Goal: Information Seeking & Learning: Find specific fact

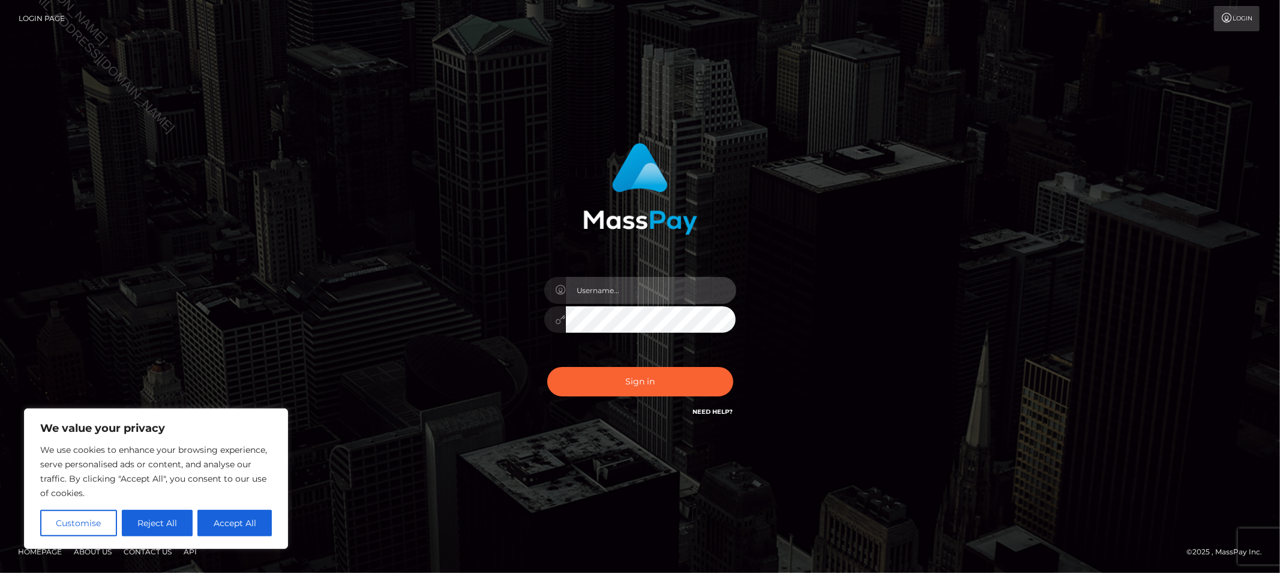
click at [578, 289] on input "text" at bounding box center [651, 290] width 170 height 27
type input "Allyssa"
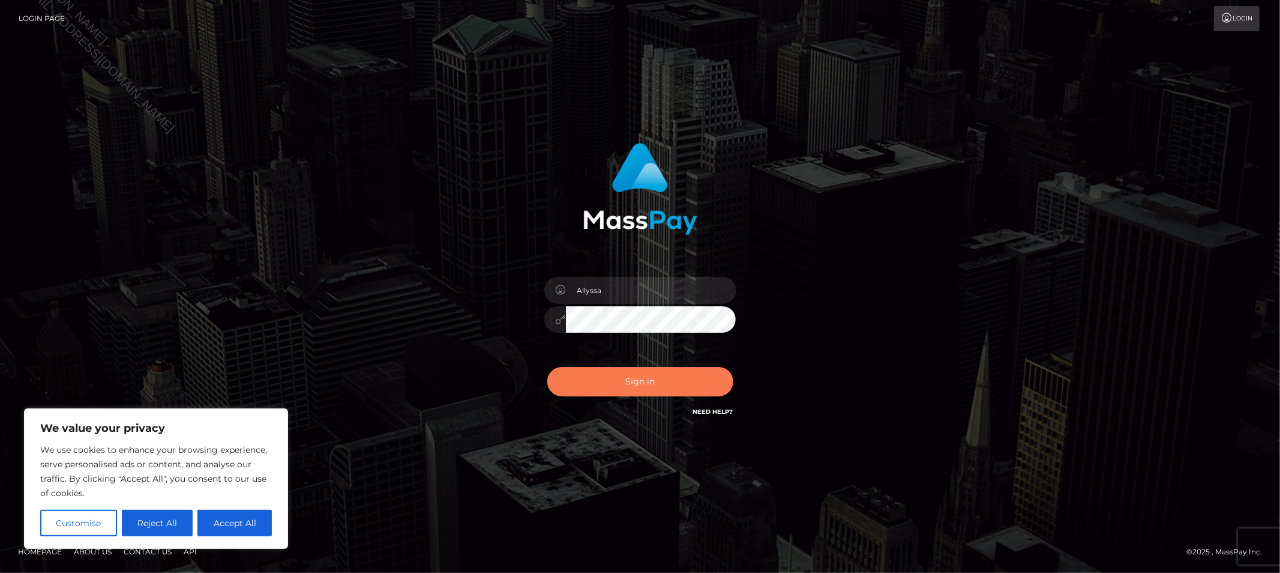
click at [565, 392] on button "Sign in" at bounding box center [640, 381] width 186 height 29
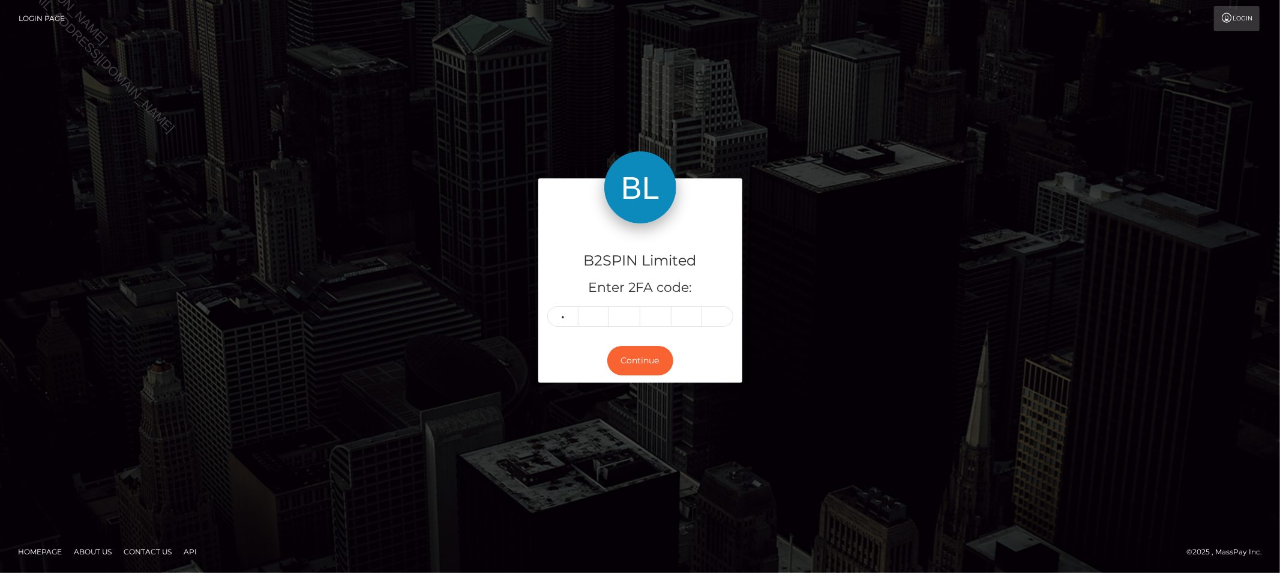
type input "4"
type input "3"
type input "9"
type input "2"
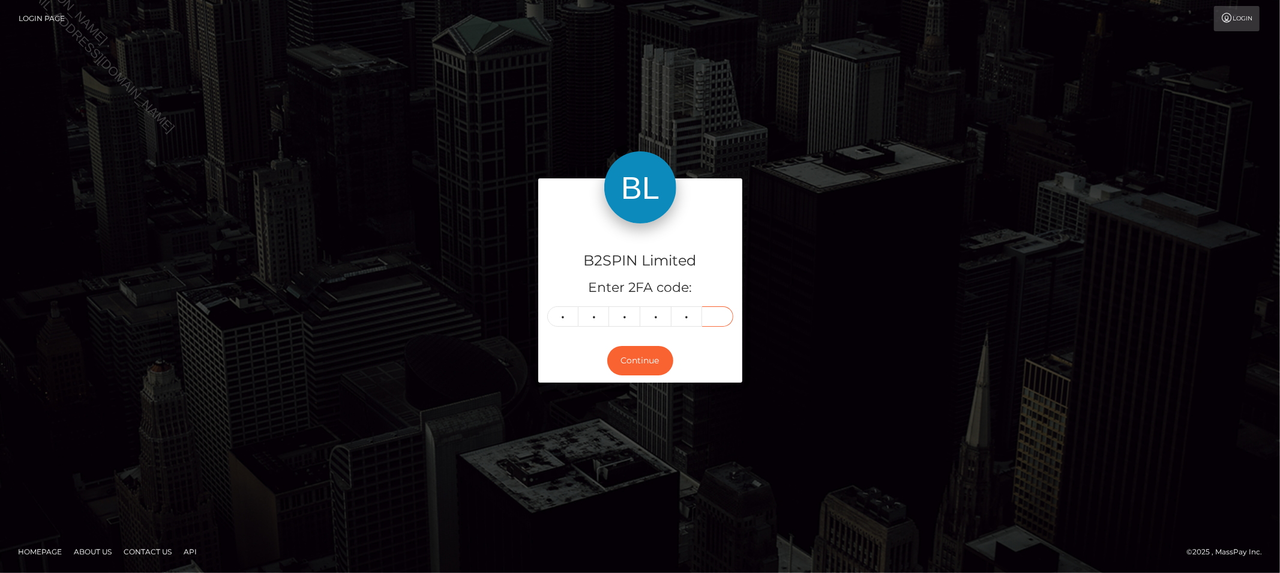
type input "1"
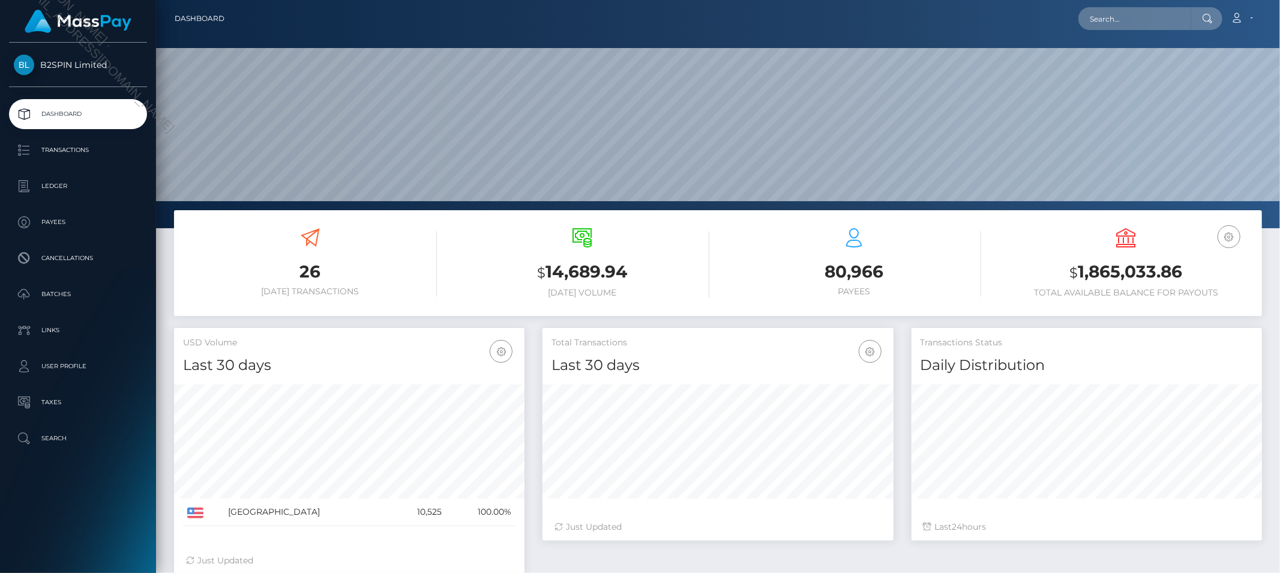
scroll to position [212, 350]
click at [44, 145] on p "Transactions" at bounding box center [78, 150] width 128 height 18
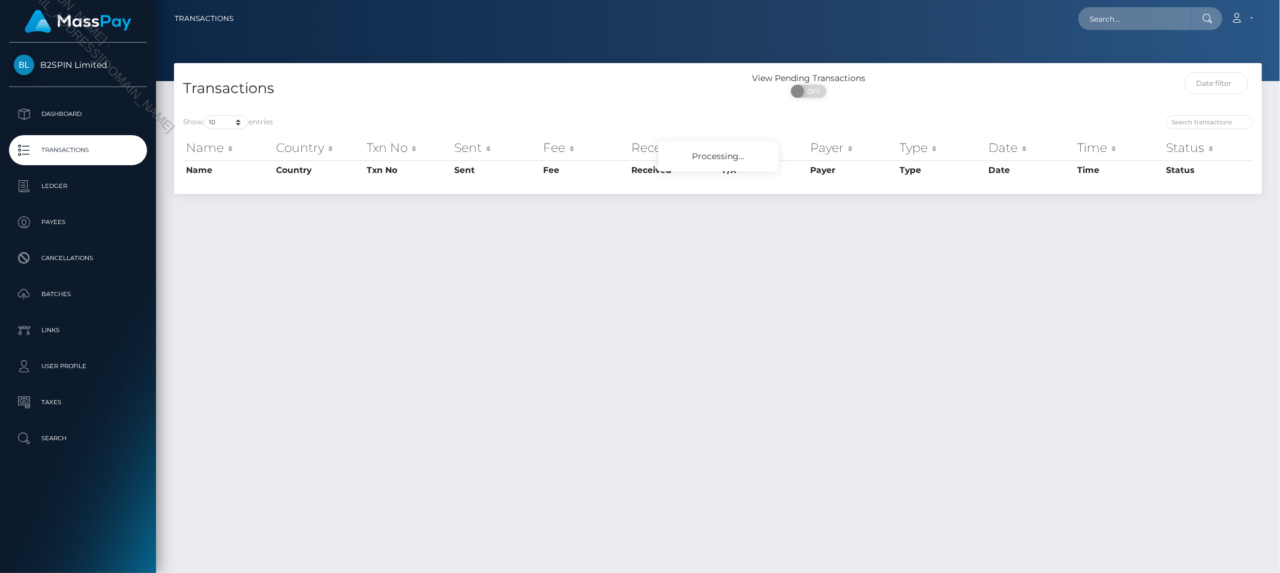
click at [220, 113] on div "Show 10 25 50 100 250 500 1,000 3,500 entries Name Country Txn No Sent Fee Rece…" at bounding box center [718, 150] width 1088 height 88
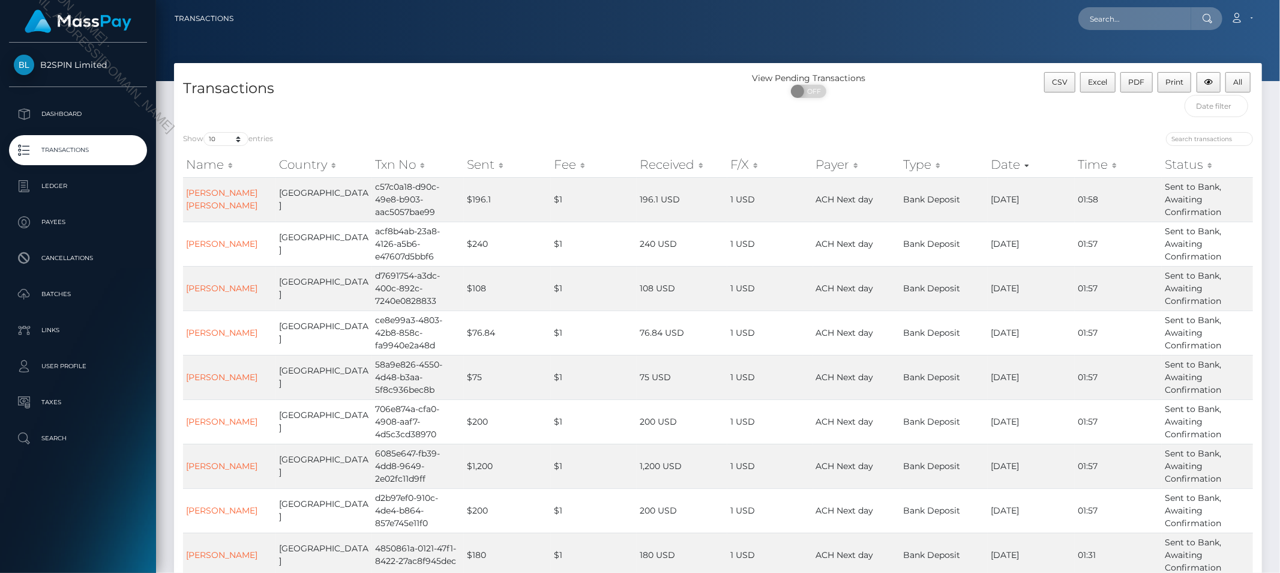
click at [220, 121] on div "Transactions" at bounding box center [446, 97] width 544 height 51
click at [229, 141] on select "10 25 50 100 250 500 1,000 3,500" at bounding box center [225, 139] width 45 height 14
select select "3500"
click at [205, 132] on select "10 25 50 100 250 500 1,000 3,500" at bounding box center [225, 139] width 45 height 14
click at [807, 95] on span "OFF" at bounding box center [813, 91] width 30 height 13
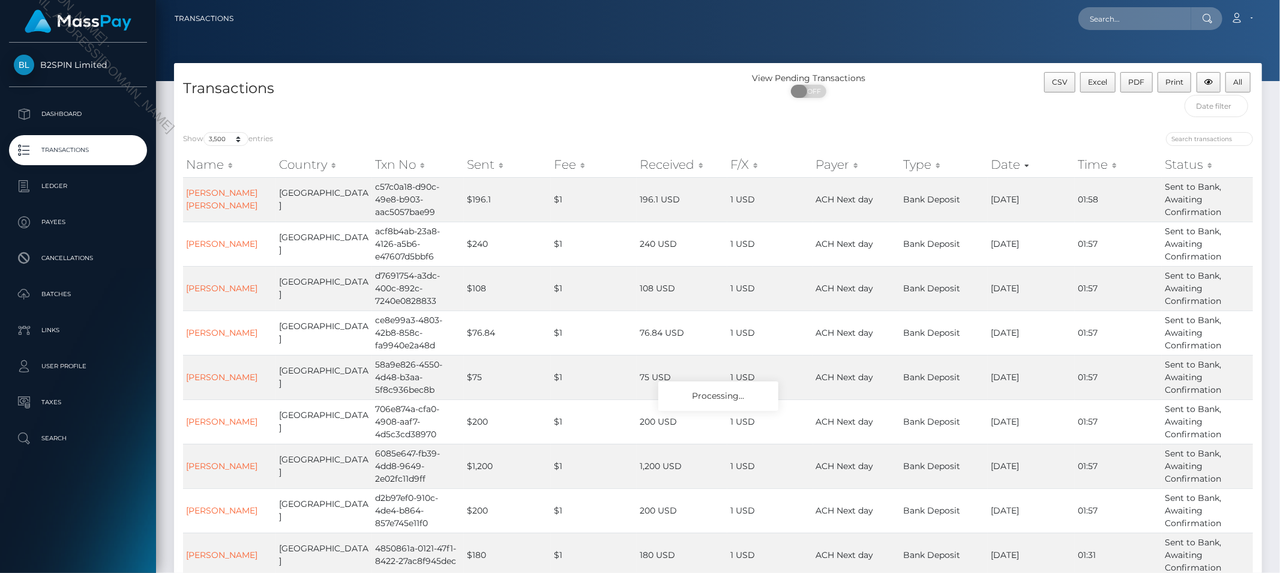
checkbox input "true"
click at [1225, 104] on input "text" at bounding box center [1217, 106] width 64 height 22
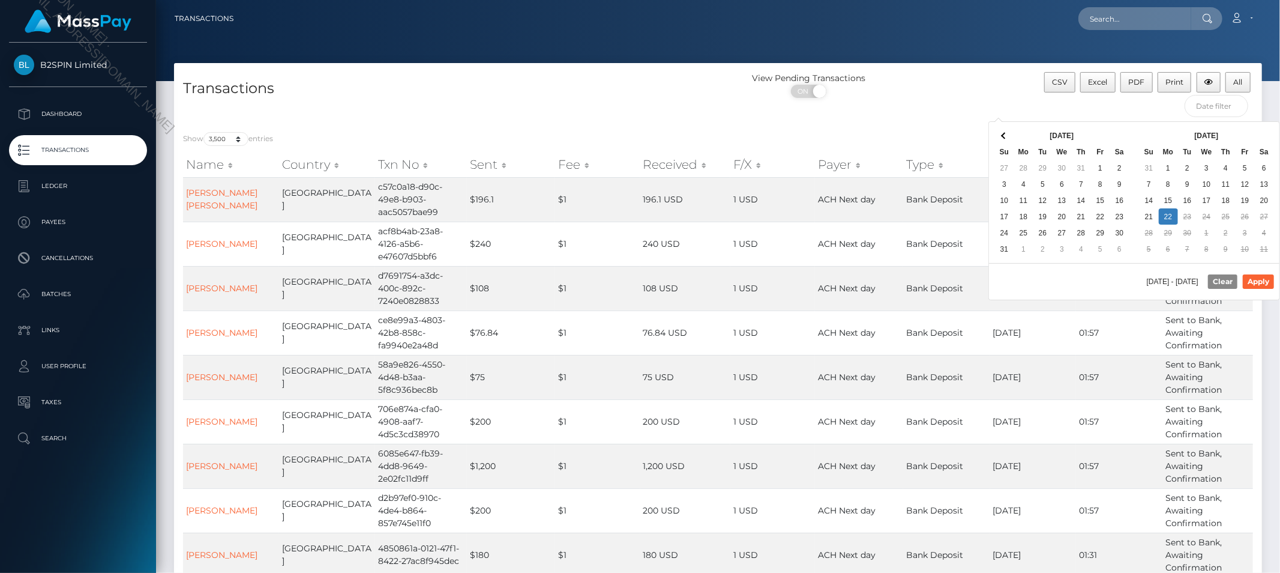
click at [1084, 281] on div "09/22/2025 - 09/22/2025 Clear Apply" at bounding box center [1134, 281] width 290 height 37
click at [1258, 284] on button "Apply" at bounding box center [1258, 281] width 31 height 14
type input "09/08/2025 - 09/22/2025"
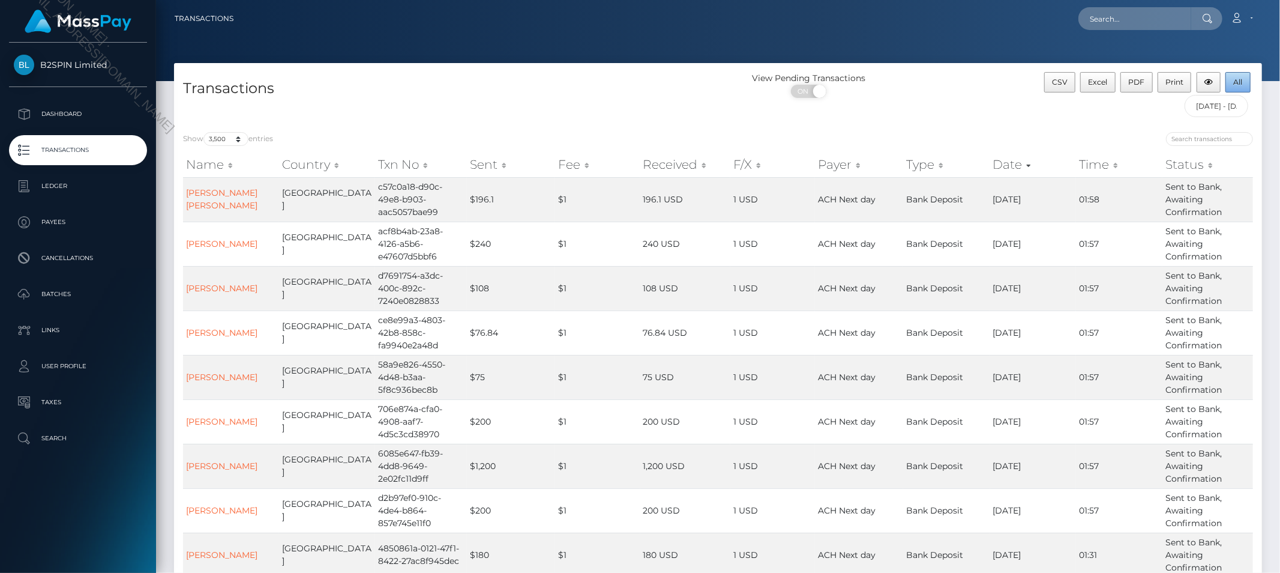
click at [1244, 90] on button "All" at bounding box center [1237, 82] width 25 height 20
click at [589, 97] on h4 "Transactions" at bounding box center [446, 88] width 526 height 21
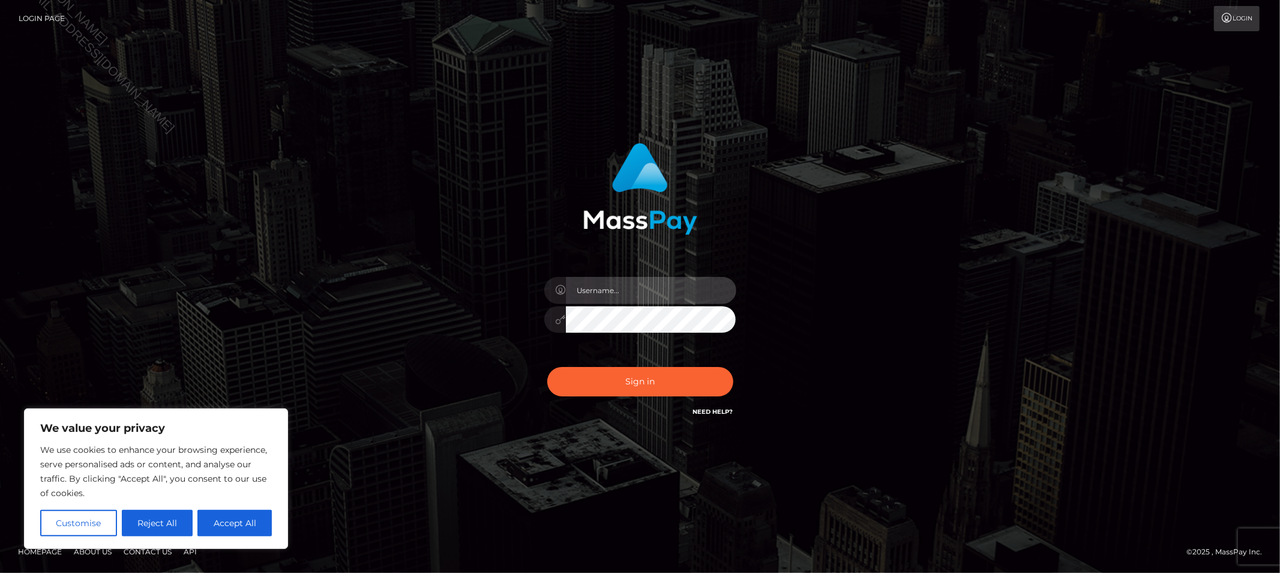
click at [640, 291] on input "text" at bounding box center [651, 290] width 170 height 27
type input "Allyssa"
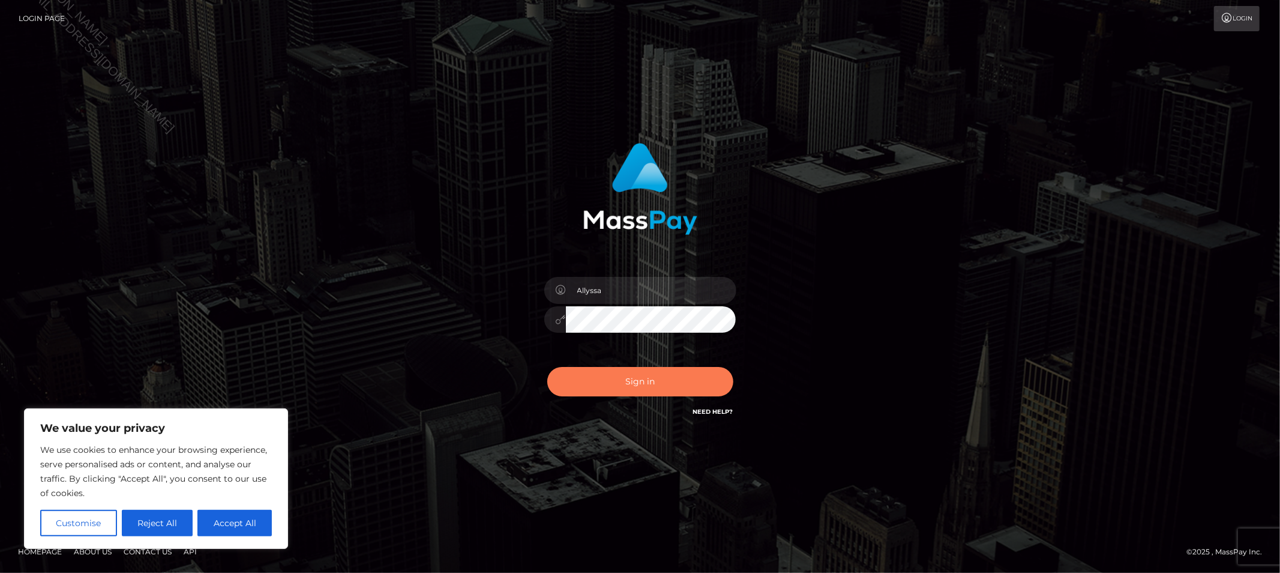
click at [627, 386] on button "Sign in" at bounding box center [640, 381] width 186 height 29
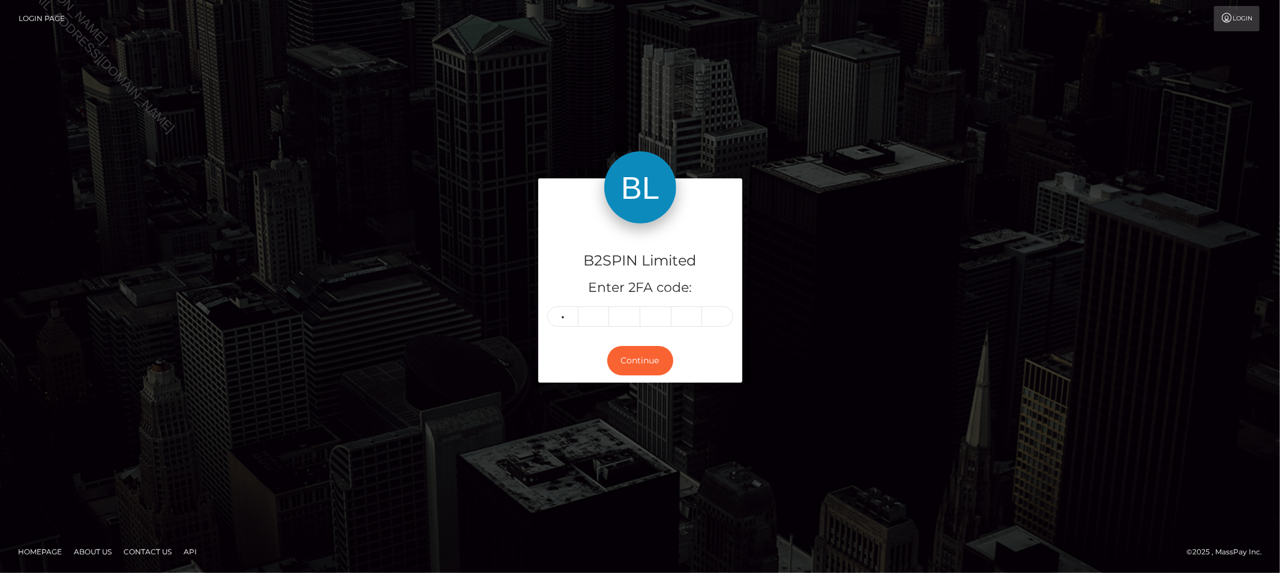
type input "9"
type input "0"
type input "2"
type input "9"
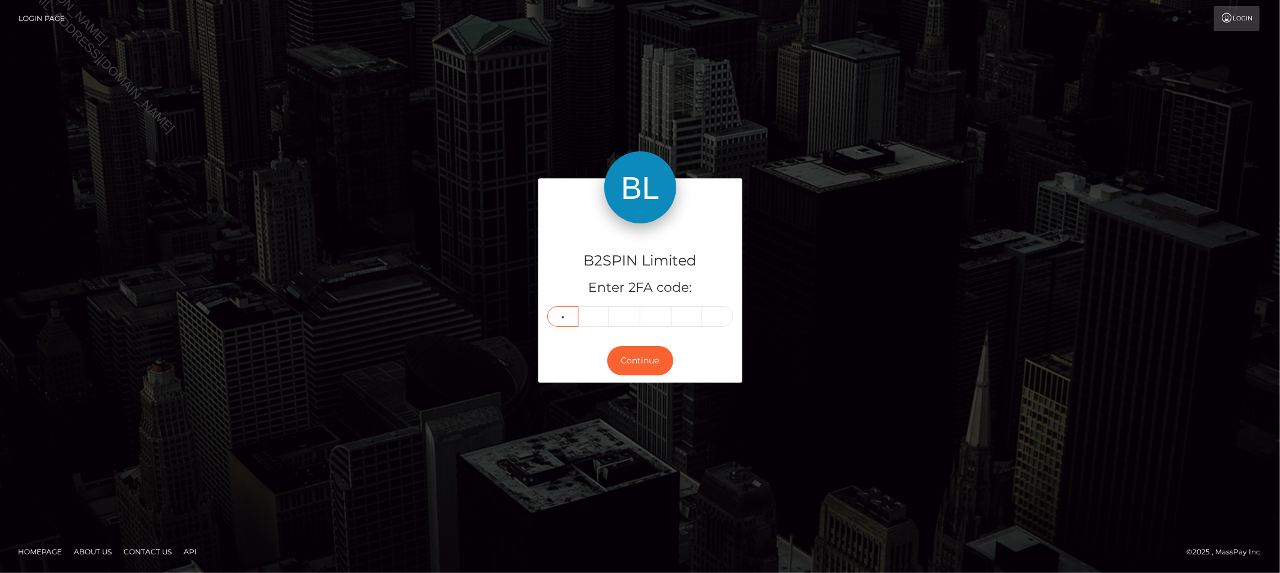
type input "7"
type input "2"
type input "7"
type input "8"
type input "2"
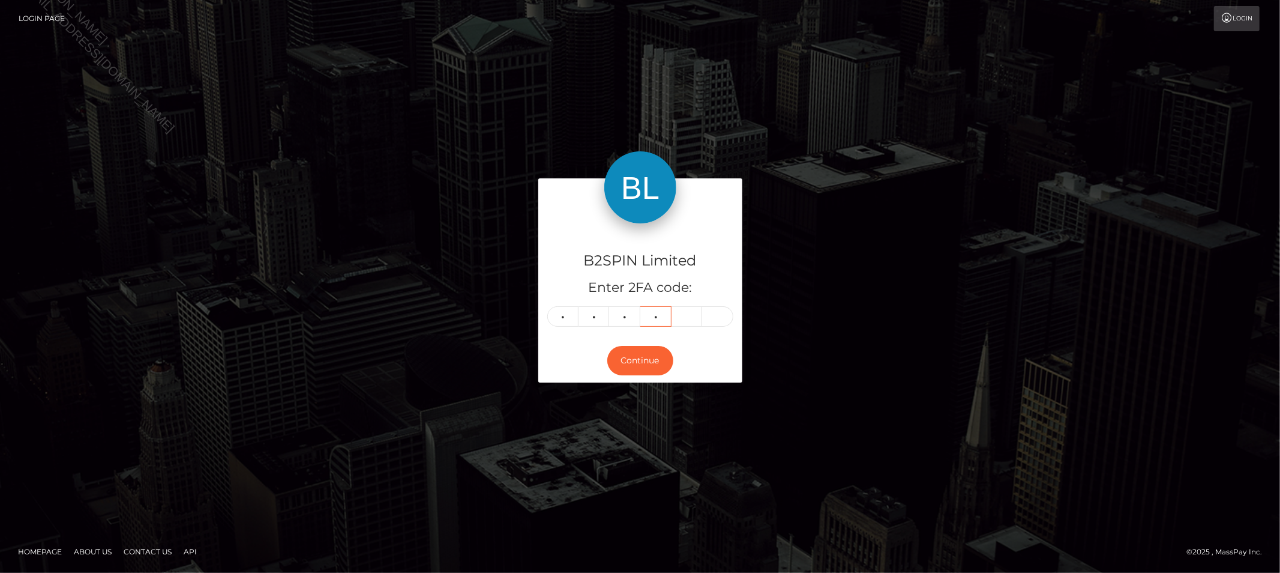
type input "6"
type input "0"
type input "1"
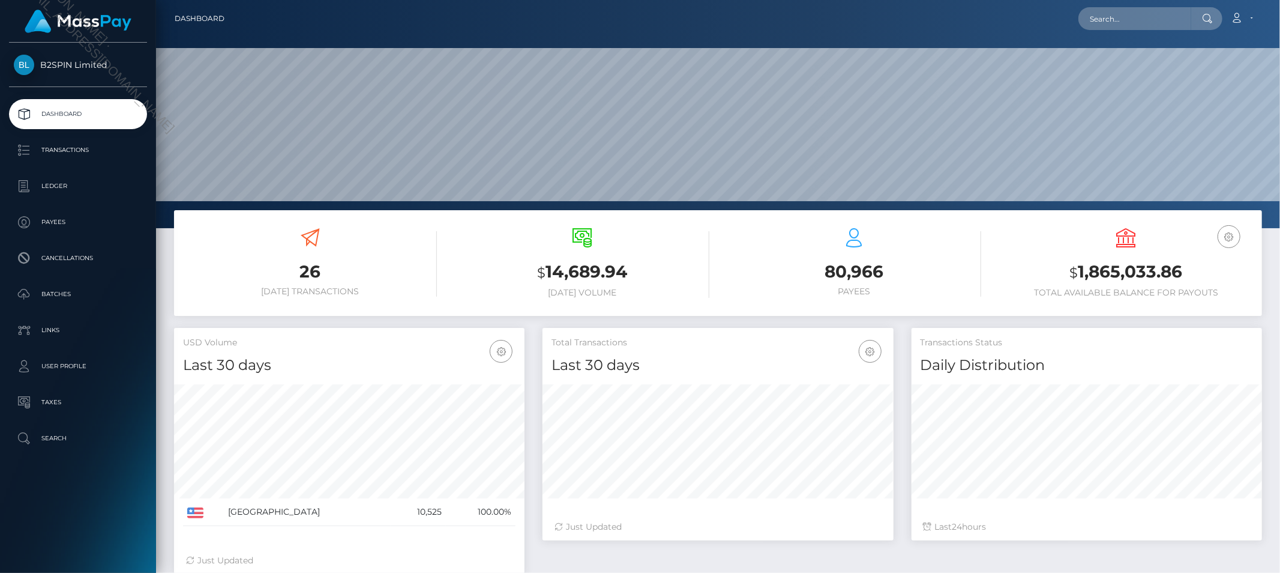
scroll to position [212, 350]
click at [1162, 13] on input "text" at bounding box center [1134, 18] width 113 height 23
paste input "50390833-d8b6-40e4-be2d-a2fb2115ba33"
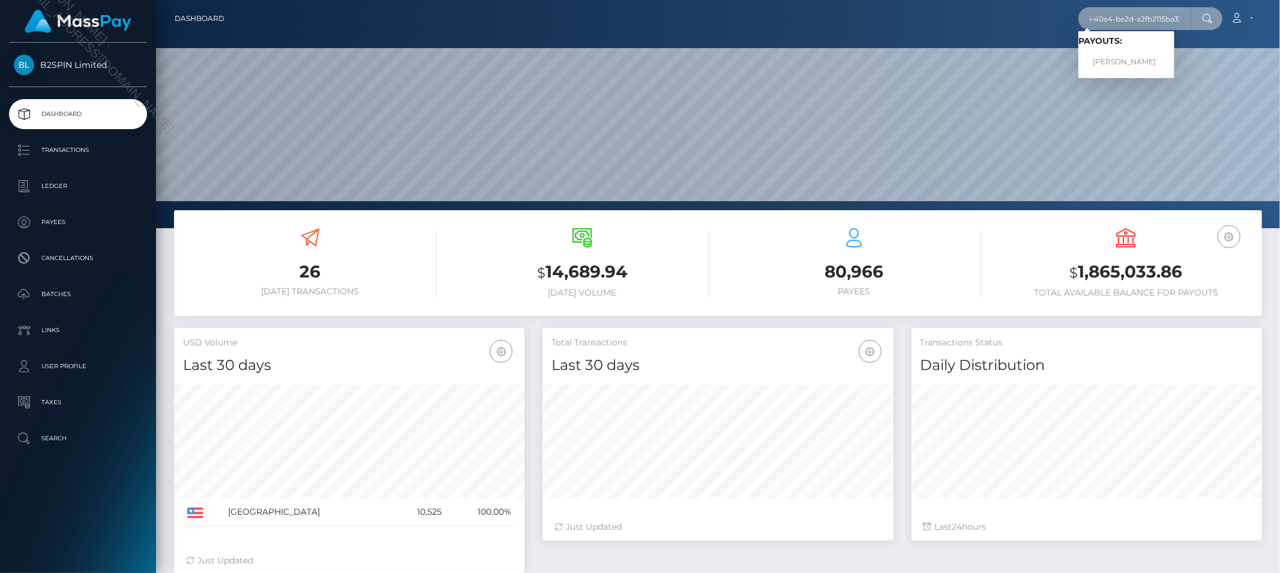
type input "50390833-d8b6-40e4-be2d-a2fb2115ba33"
click at [1126, 57] on link "SIVUTHANA CHEA" at bounding box center [1126, 62] width 96 height 22
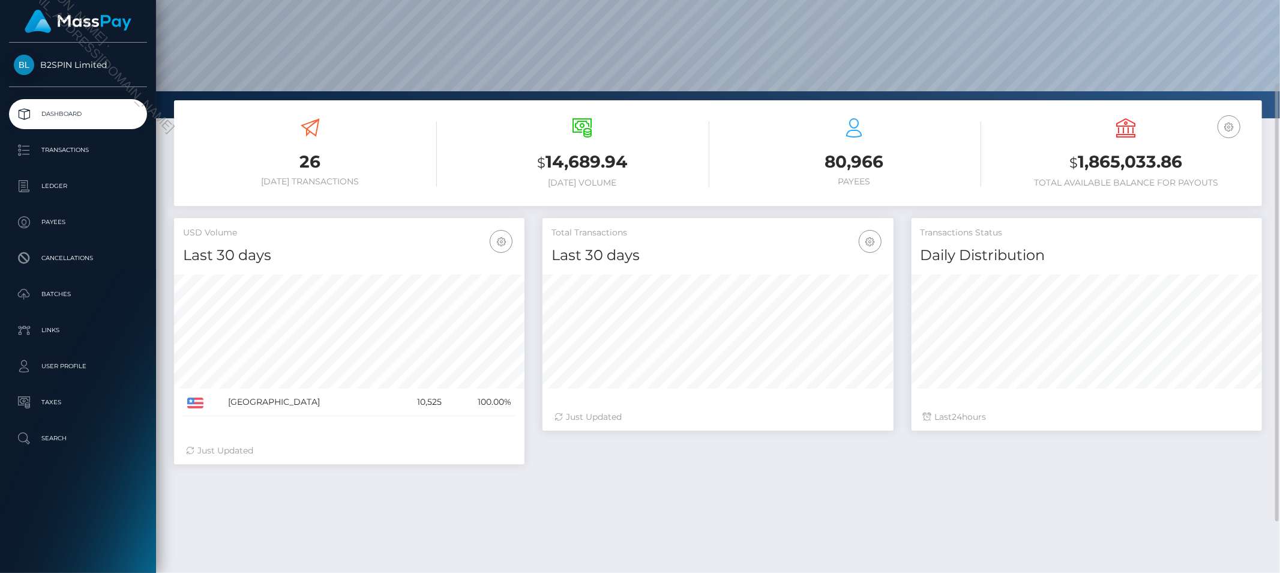
scroll to position [178, 0]
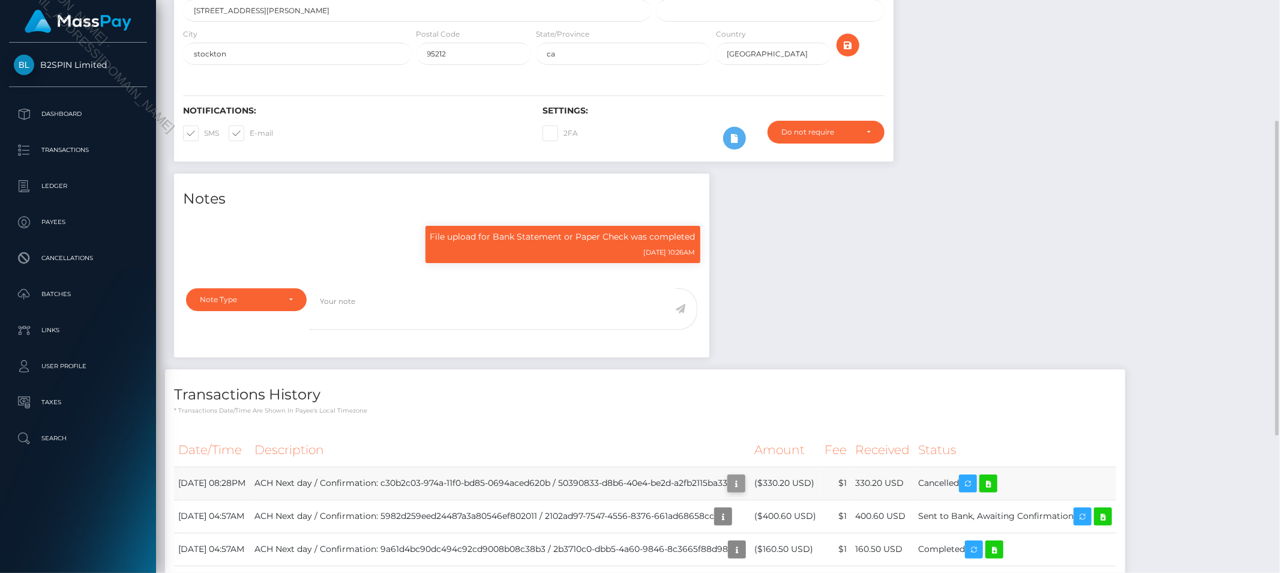
scroll to position [144, 350]
click at [744, 480] on icon "button" at bounding box center [736, 483] width 14 height 15
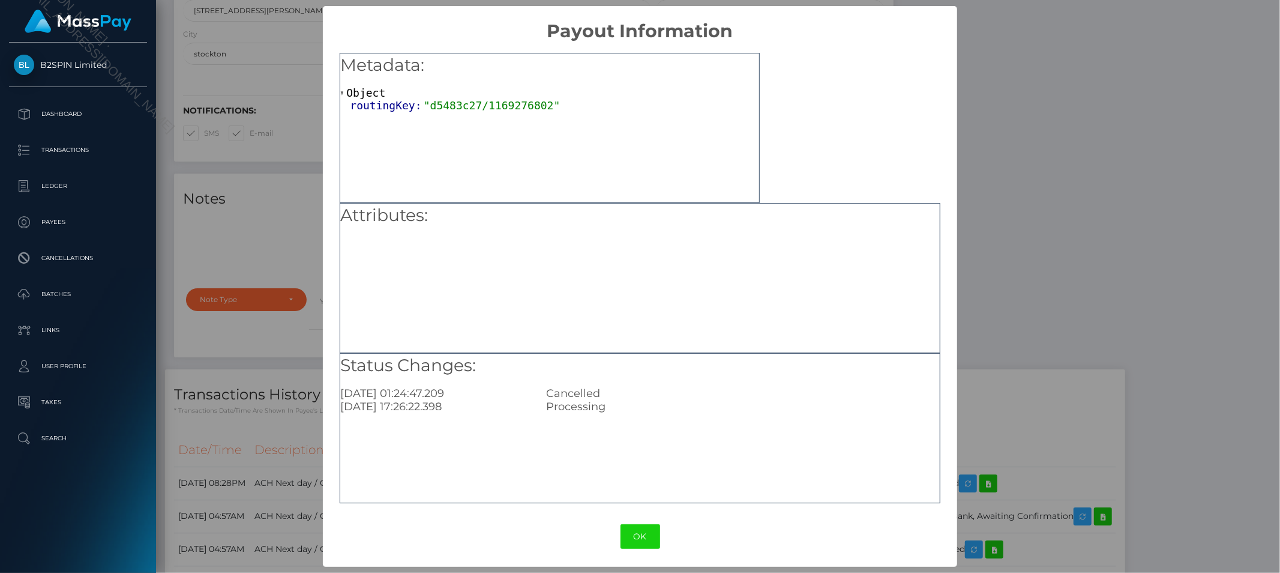
click at [1144, 254] on div "× Payout Information Metadata: Object routingKey: "d5483c27/1169276802" Attribu…" at bounding box center [640, 286] width 1280 height 573
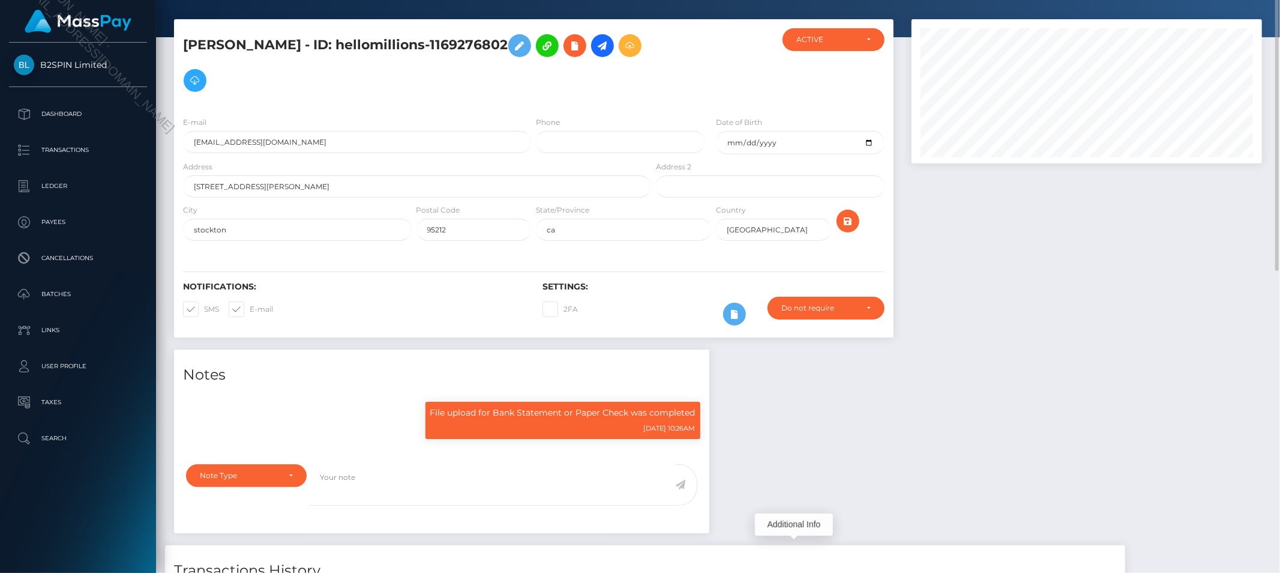
scroll to position [0, 0]
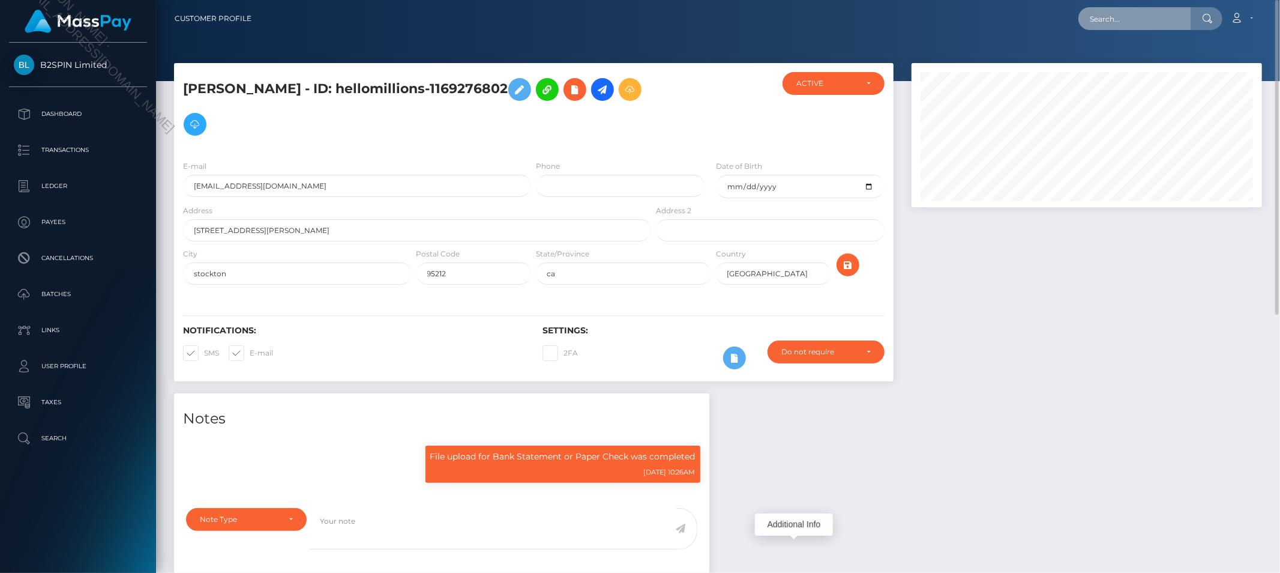
click at [1165, 25] on input "text" at bounding box center [1134, 18] width 113 height 23
paste input "d46c55ba-3056-4947-848a-f0244bb1e67e"
type input "d46c55ba-3056-4947-848a-f0244bb1e67e"
click at [1137, 58] on link "[PERSON_NAME]" at bounding box center [1126, 62] width 96 height 22
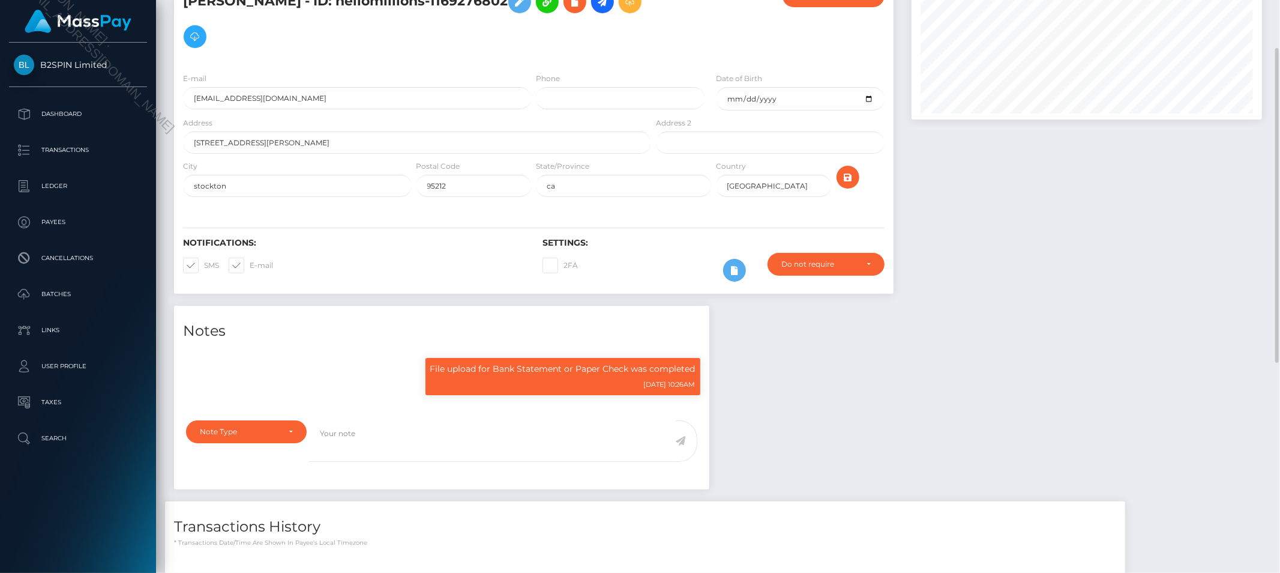
scroll to position [176, 0]
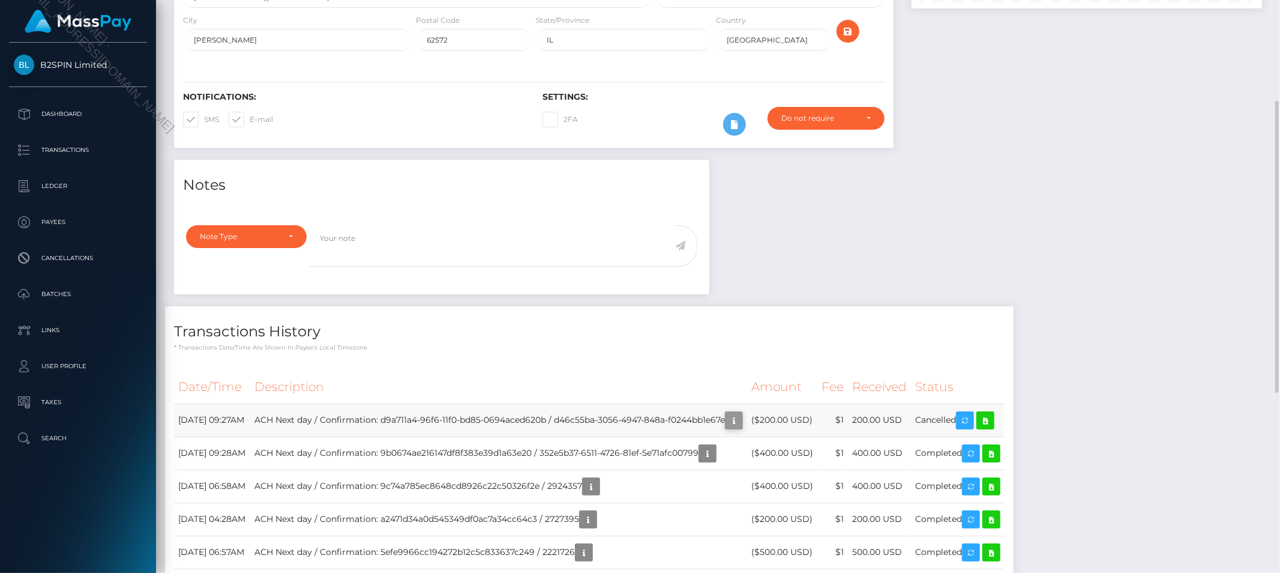
scroll to position [144, 350]
click at [741, 415] on icon "button" at bounding box center [734, 420] width 14 height 15
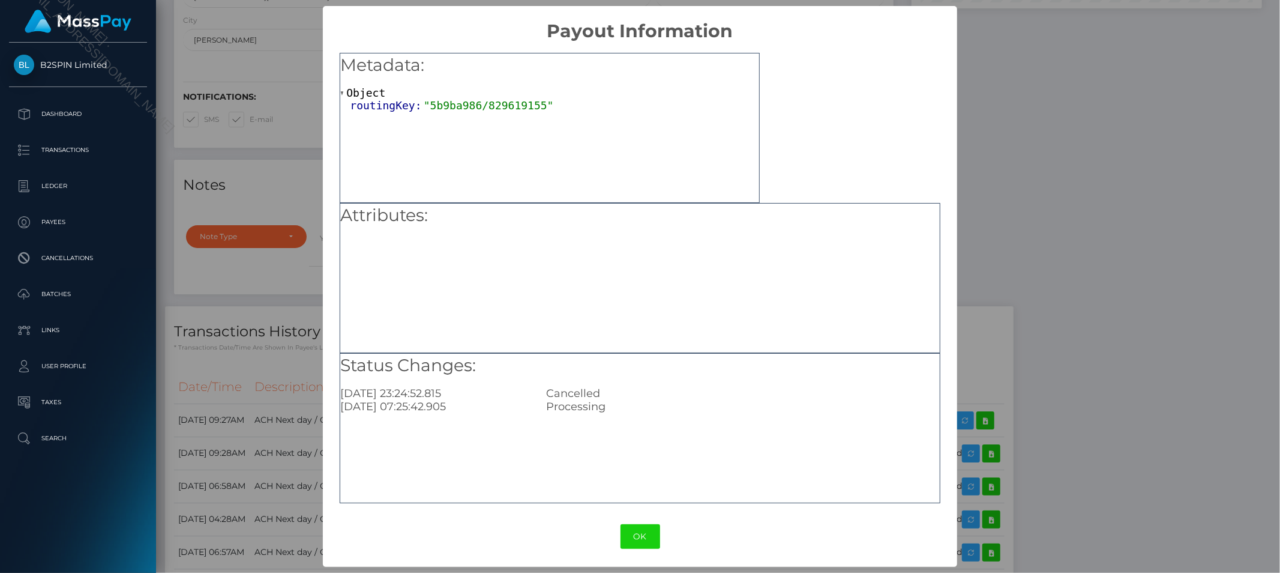
click at [1119, 222] on div "× Payout Information Metadata: Object routingKey: "5b9ba986/829619155" Attribut…" at bounding box center [640, 286] width 1280 height 573
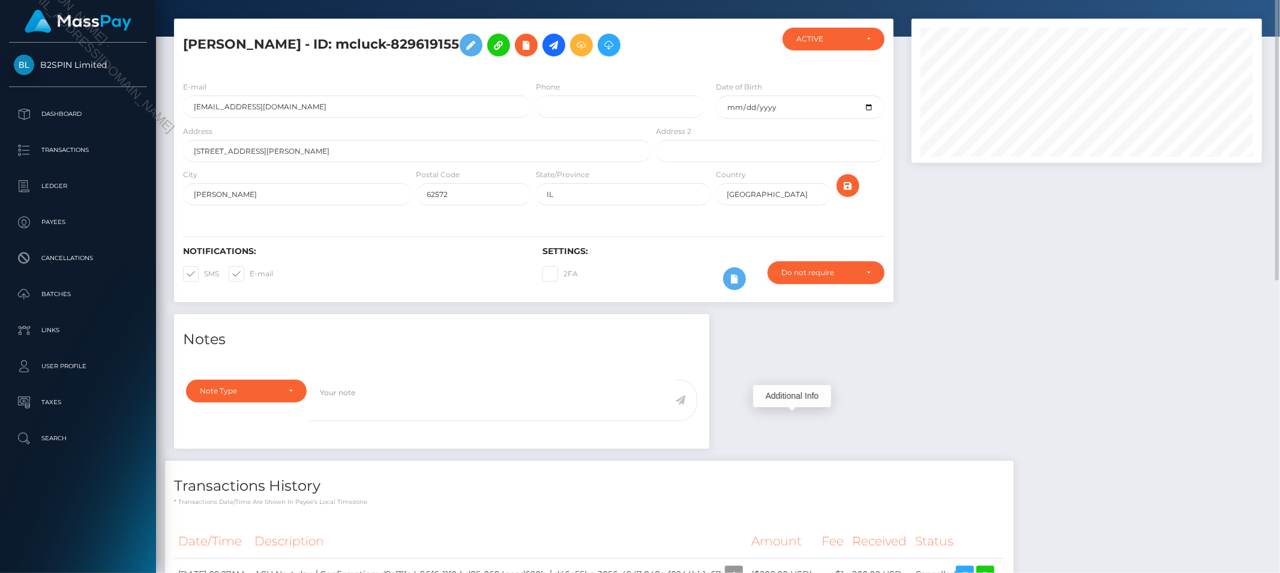
scroll to position [0, 0]
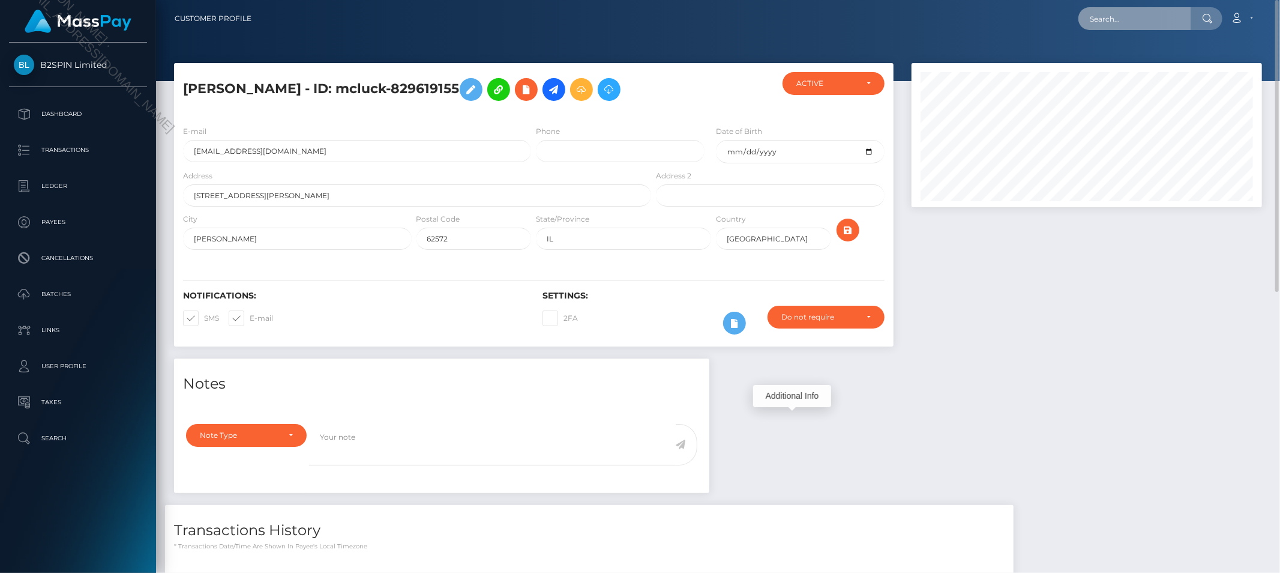
click at [1120, 13] on input "text" at bounding box center [1134, 18] width 113 height 23
paste input "3cbc3c0f-aa66-43d2-b9b6-5be1bca61c3c"
type input "3cbc3c0f-aa66-43d2-b9b6-5be1bca61c3c"
click at [1119, 59] on link "MARYANN ROMO IBARRA" at bounding box center [1126, 62] width 96 height 22
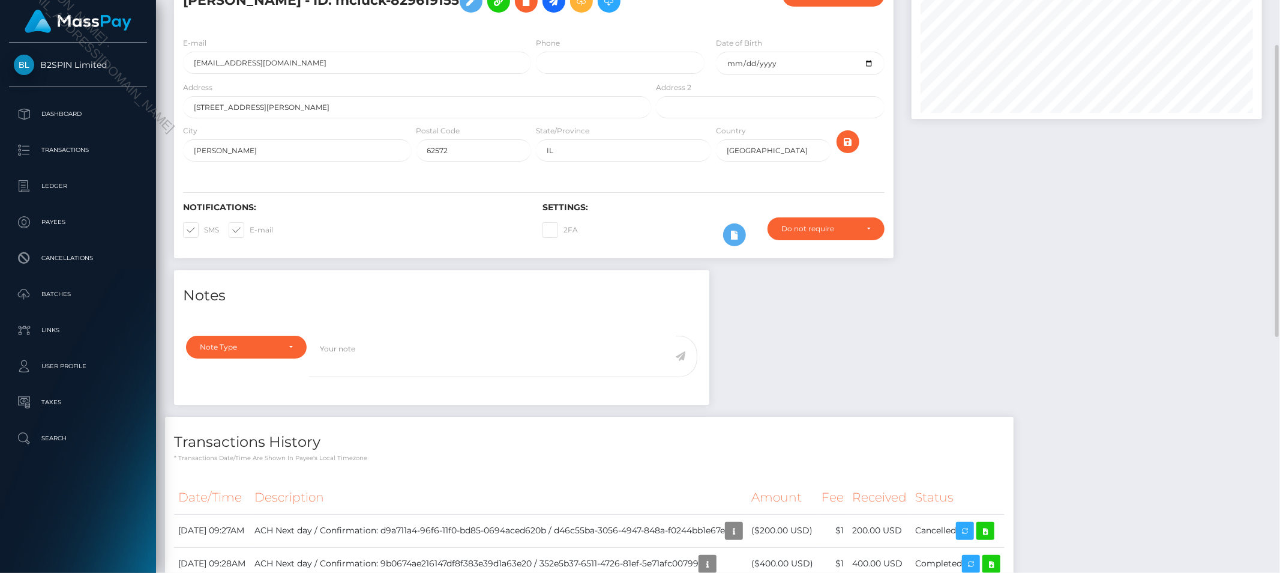
scroll to position [199, 0]
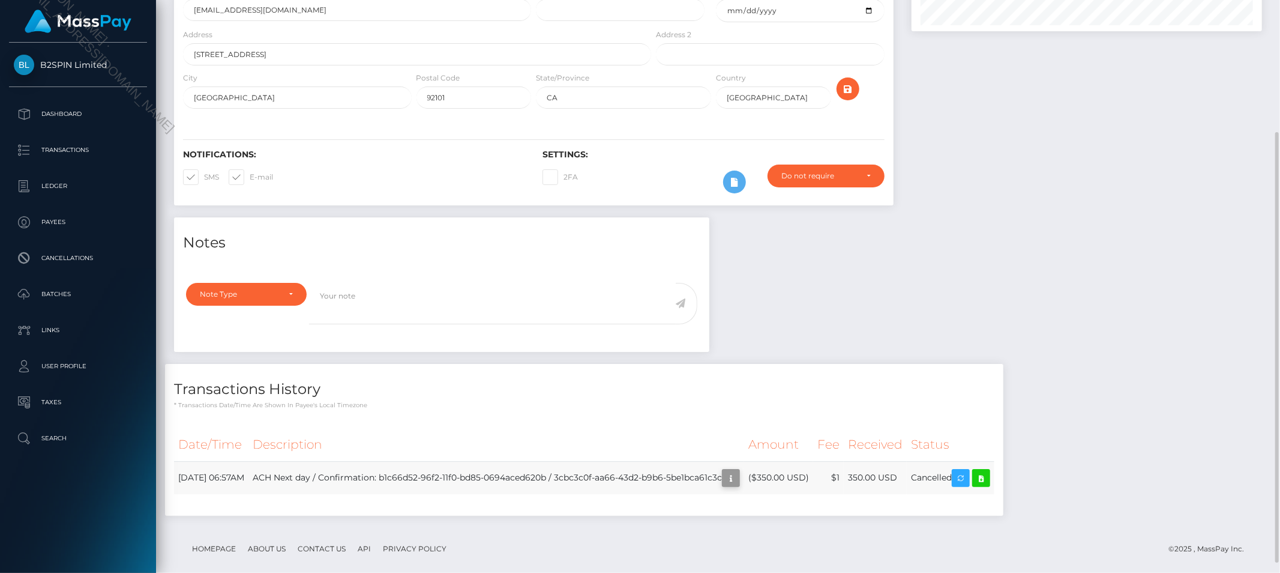
scroll to position [144, 350]
click at [738, 475] on icon "button" at bounding box center [731, 477] width 14 height 15
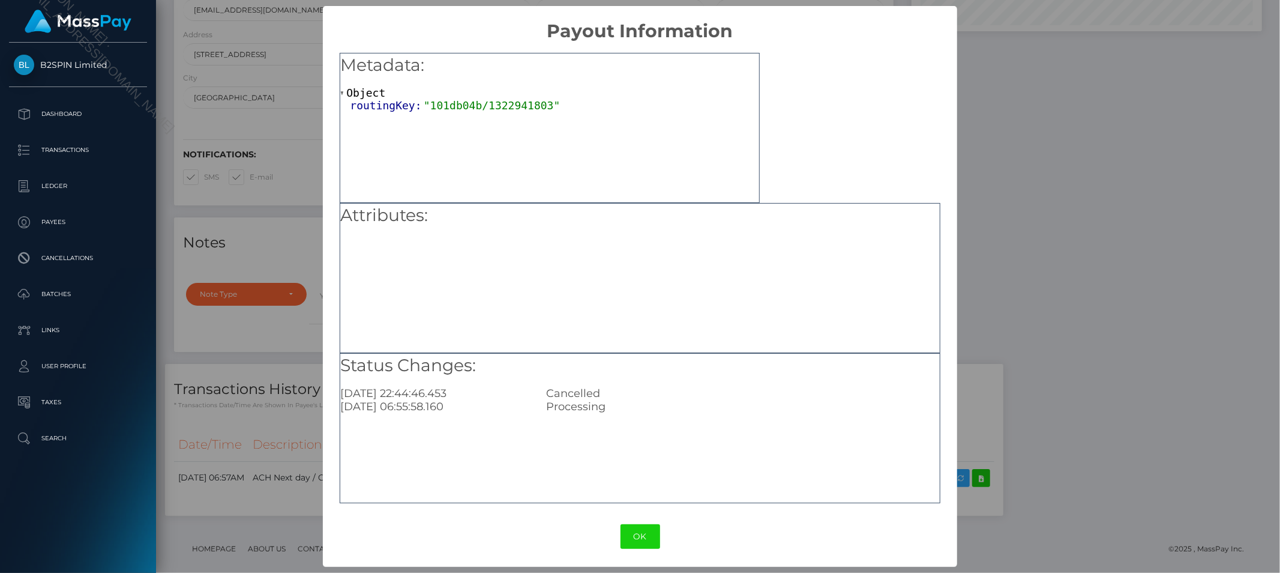
click at [1069, 256] on div "× Payout Information Metadata: Object routingKey: "101db04b/1322941803" Attribu…" at bounding box center [640, 286] width 1280 height 573
